Goal: Task Accomplishment & Management: Manage account settings

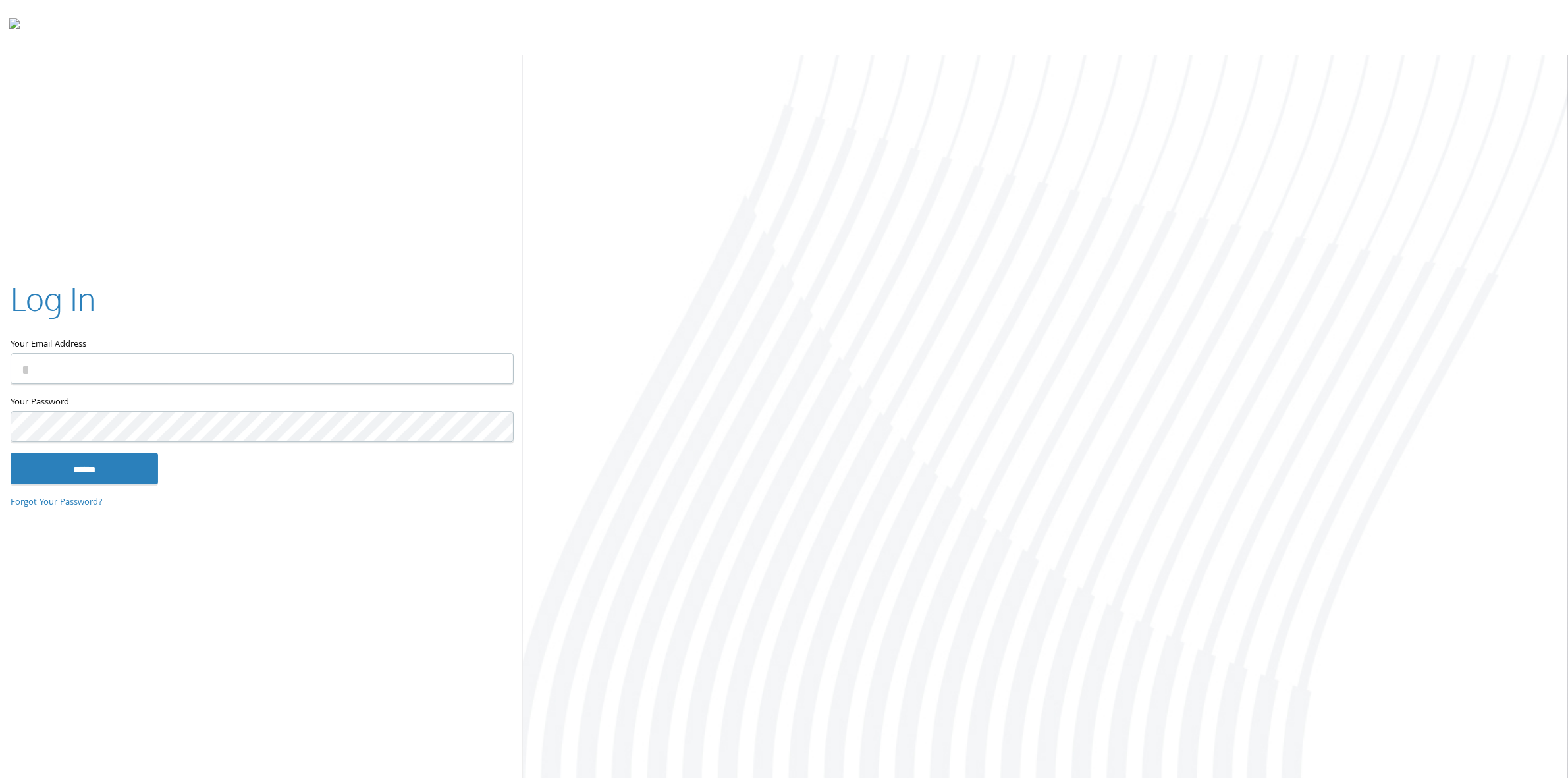
click at [306, 368] on input "Your Email Address" at bounding box center [262, 368] width 503 height 31
type input "**********"
click at [10, 453] on input "******" at bounding box center [84, 468] width 147 height 32
